Goal: Find specific page/section: Find specific page/section

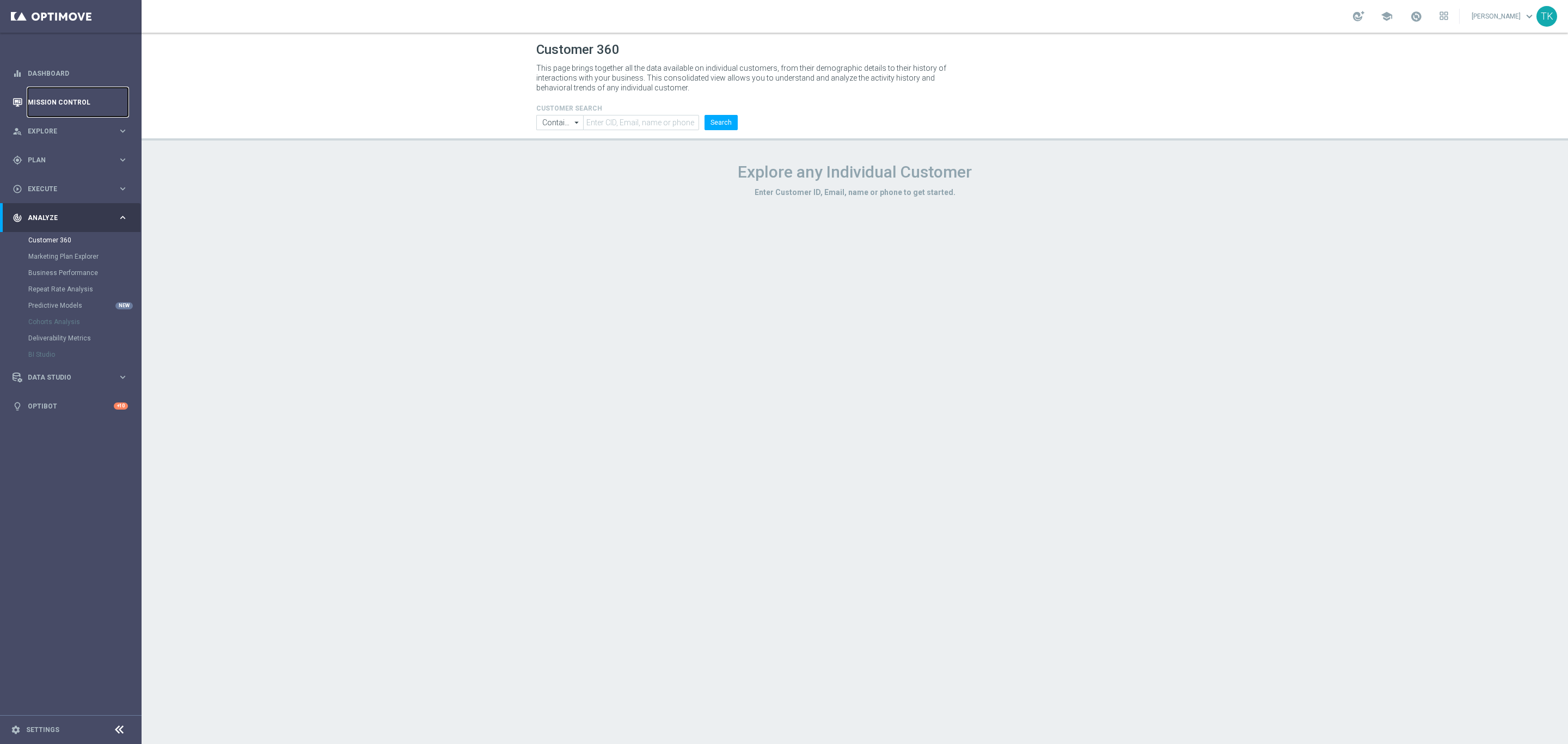
click at [50, 102] on link "Mission Control" at bounding box center [77, 102] width 100 height 29
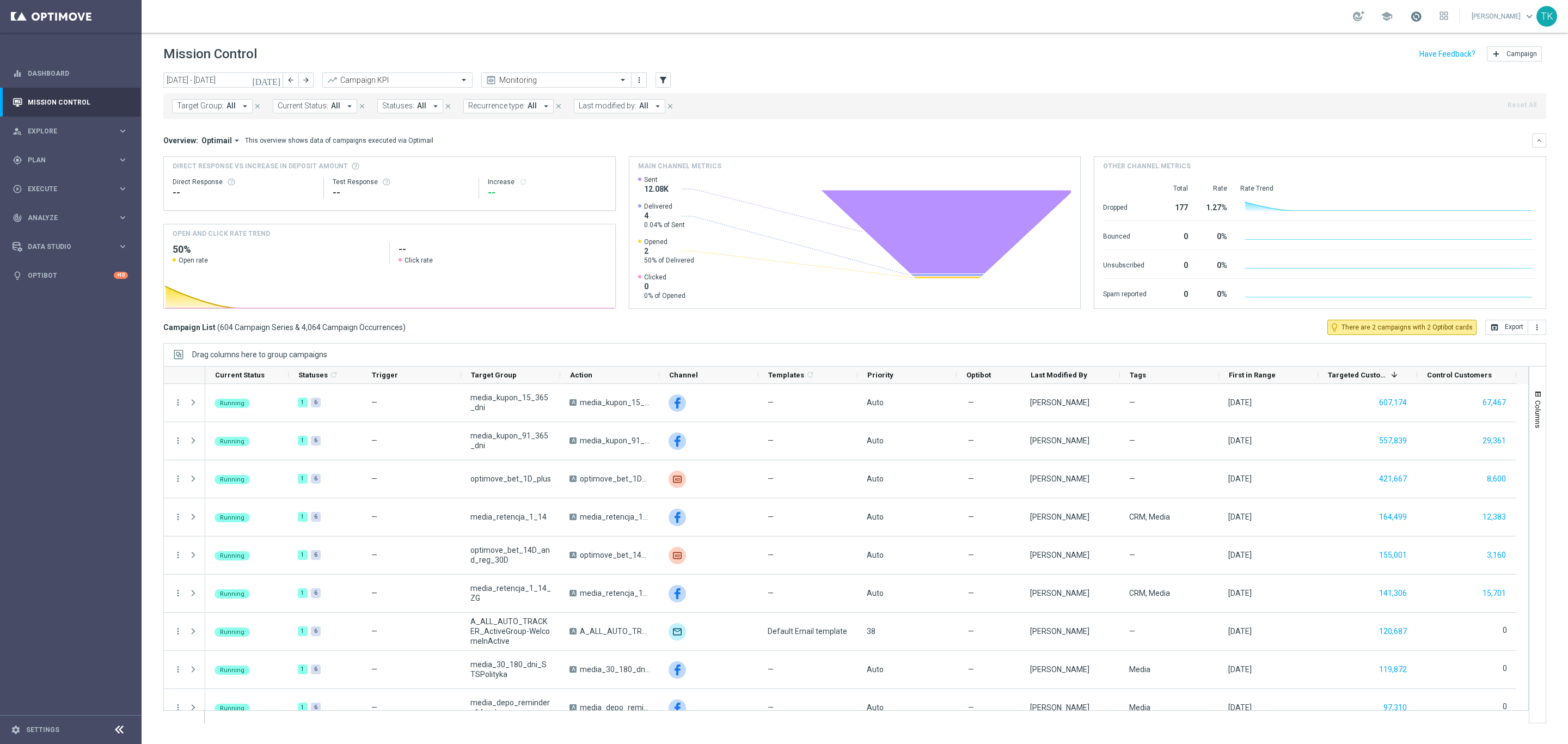
click at [1412, 11] on span at bounding box center [1417, 17] width 12 height 12
click at [1302, 22] on div "school Last available data: [DATE] Batch process in progress check_circle Data …" at bounding box center [855, 16] width 1426 height 33
click at [1410, 13] on span at bounding box center [1417, 17] width 12 height 12
drag, startPoint x: 996, startPoint y: 56, endPoint x: 994, endPoint y: 64, distance: 8.2
click at [994, 64] on div "Mission Control add Campaign" at bounding box center [854, 54] width 1383 height 21
